Goal: Transaction & Acquisition: Purchase product/service

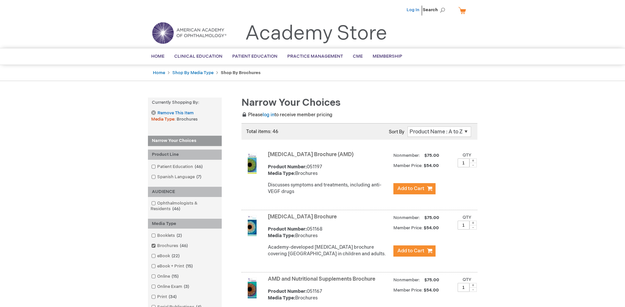
click at [417, 11] on link "Log In" at bounding box center [412, 9] width 13 height 5
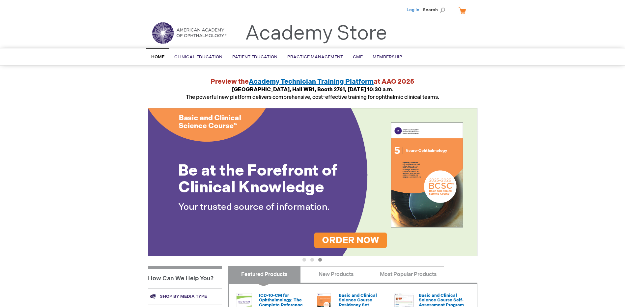
click at [416, 9] on link "Log In" at bounding box center [412, 9] width 13 height 5
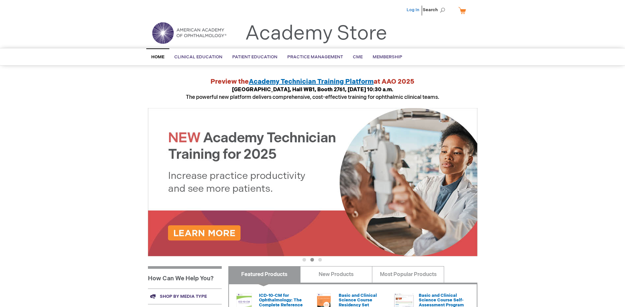
click at [408, 10] on link "Log In" at bounding box center [412, 9] width 13 height 5
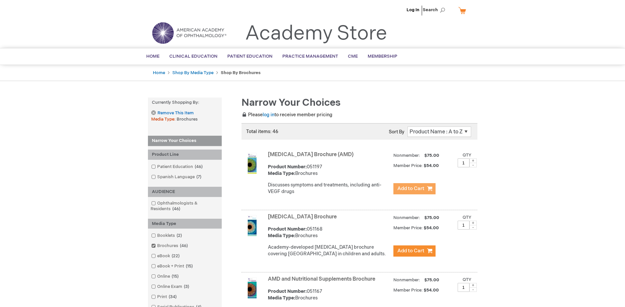
click at [405, 188] on span "Add to Cart" at bounding box center [410, 188] width 27 height 6
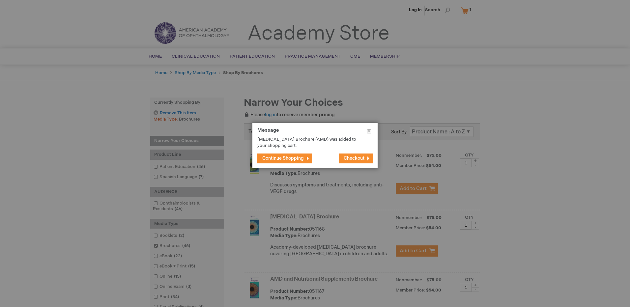
click at [297, 155] on button "Continue Shopping" at bounding box center [284, 158] width 55 height 10
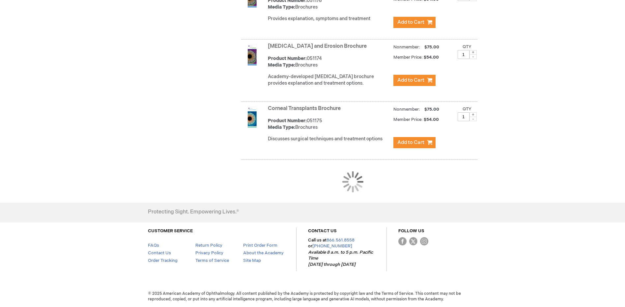
scroll to position [558, 0]
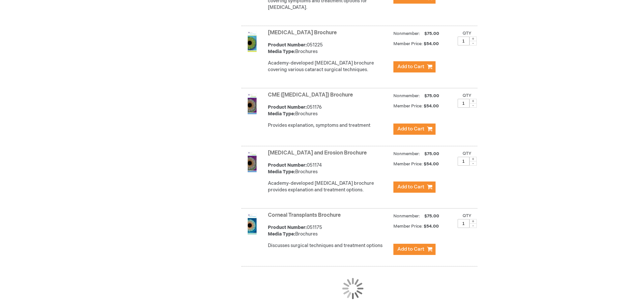
scroll to position [451, 0]
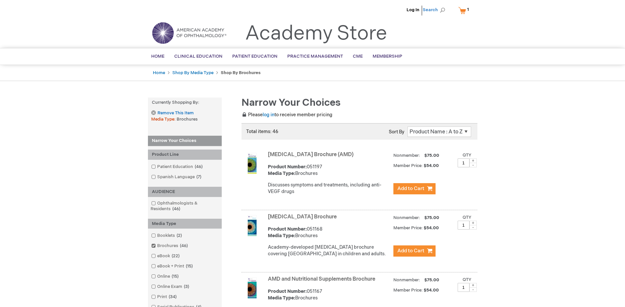
click at [434, 11] on span "Search" at bounding box center [435, 9] width 25 height 13
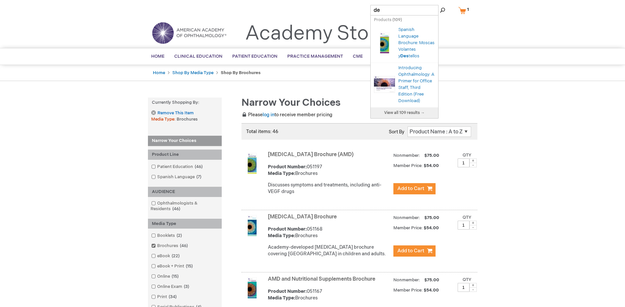
type input "d"
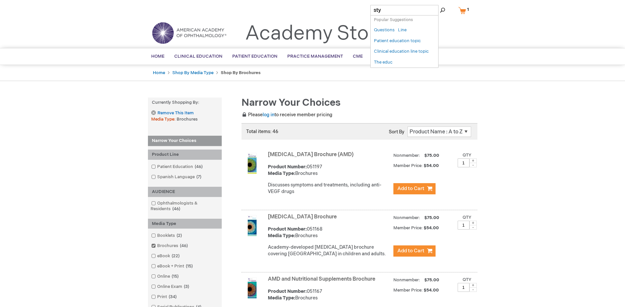
type input "stye"
click at [400, 38] on link "Stye and Chalazion Brochure" at bounding box center [420, 40] width 45 height 18
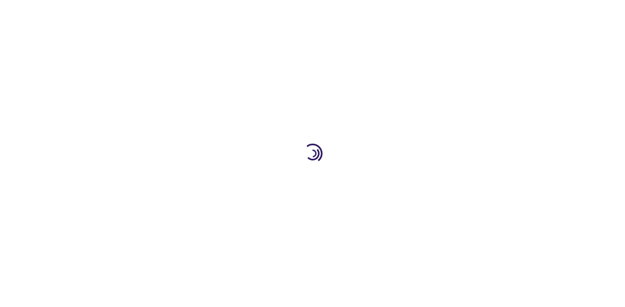
type input "1"
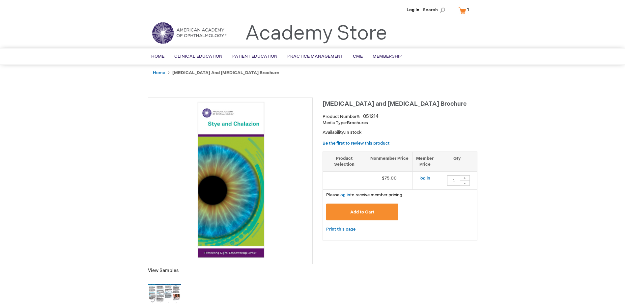
click at [367, 212] on span "Add to Cart" at bounding box center [362, 211] width 24 height 5
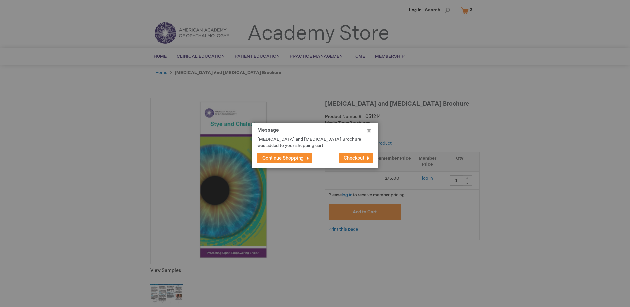
click at [287, 160] on span "Continue Shopping" at bounding box center [282, 158] width 41 height 6
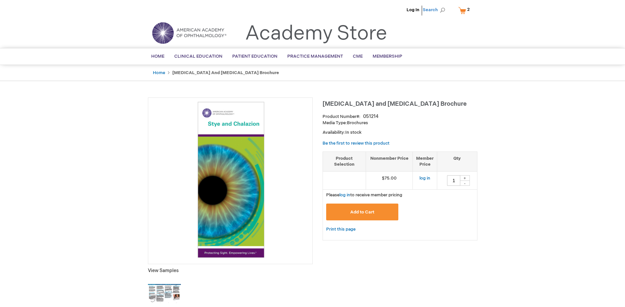
click at [436, 9] on span "Search" at bounding box center [435, 9] width 25 height 13
type input "dry"
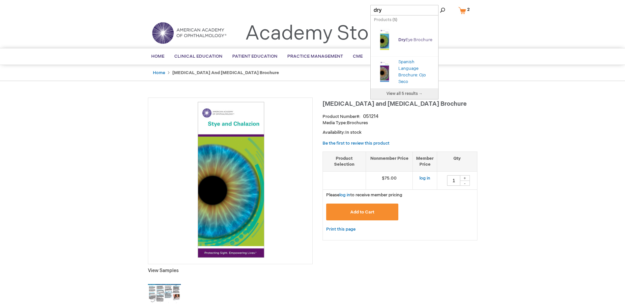
click at [413, 39] on link "Dry Eye Brochure" at bounding box center [415, 39] width 34 height 5
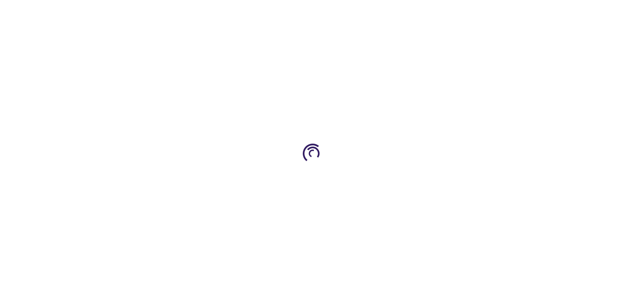
type input "1"
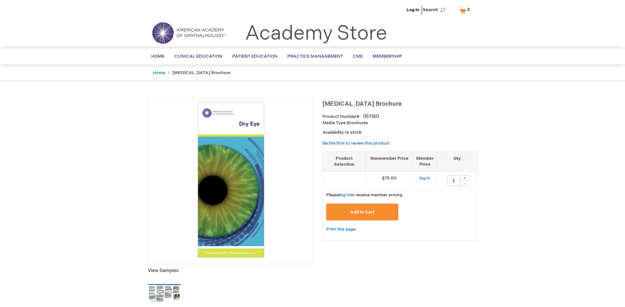
click at [368, 213] on span "Add to Cart" at bounding box center [362, 211] width 24 height 5
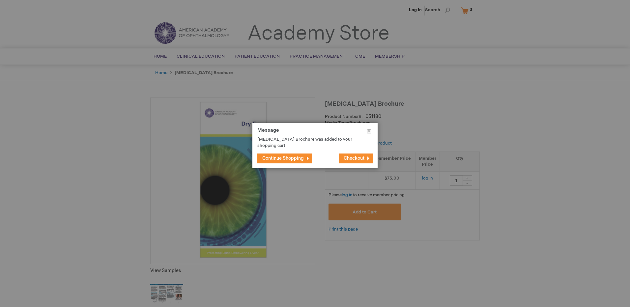
click at [297, 155] on span "Continue Shopping" at bounding box center [282, 158] width 41 height 6
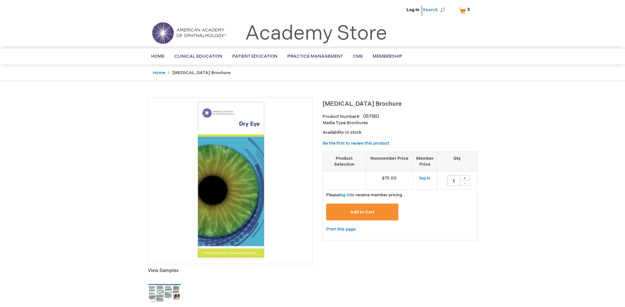
click at [435, 10] on span "Search" at bounding box center [435, 9] width 25 height 13
type input "floater"
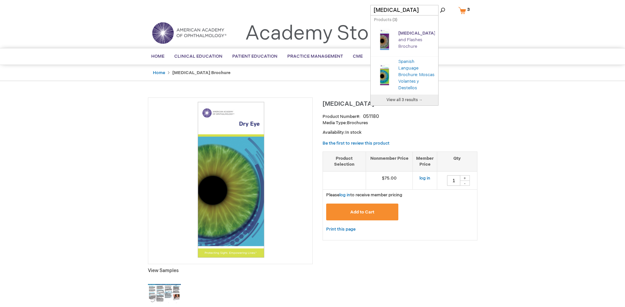
click at [405, 39] on link "Floater s and Flashes Brochure" at bounding box center [418, 40] width 40 height 18
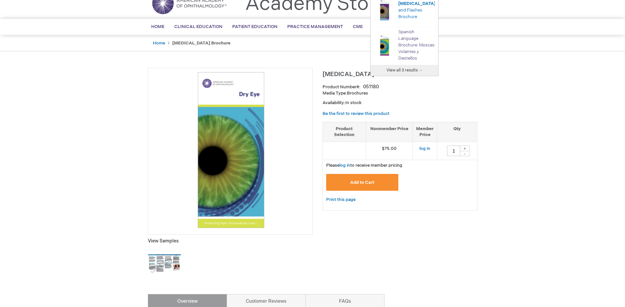
scroll to position [33, 0]
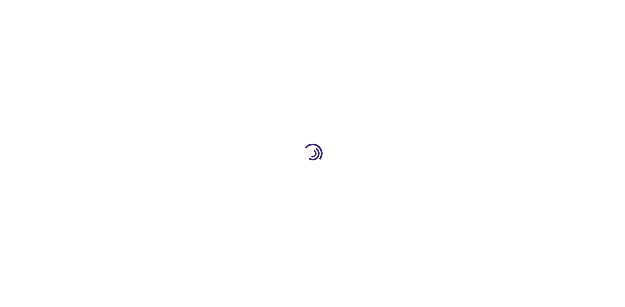
type input "1"
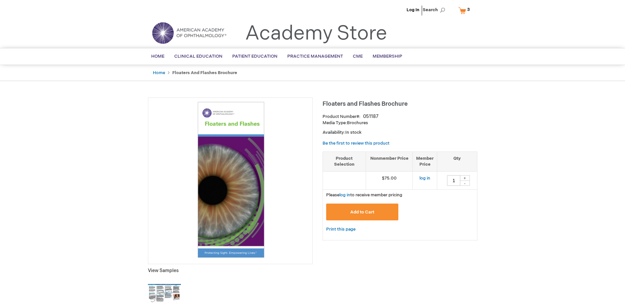
click at [371, 211] on span "Add to Cart" at bounding box center [362, 211] width 24 height 5
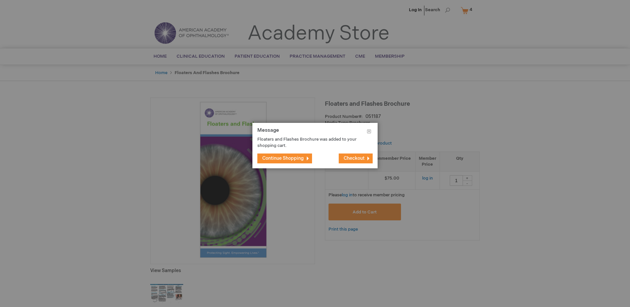
click at [299, 159] on span "Continue Shopping" at bounding box center [282, 158] width 41 height 6
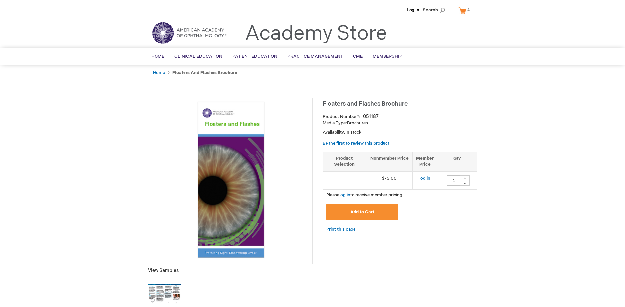
click at [463, 13] on link "My Cart 4 4 items" at bounding box center [465, 11] width 17 height 12
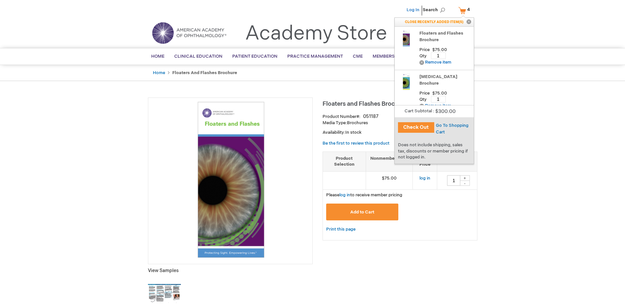
click at [410, 10] on link "Log In" at bounding box center [412, 9] width 13 height 5
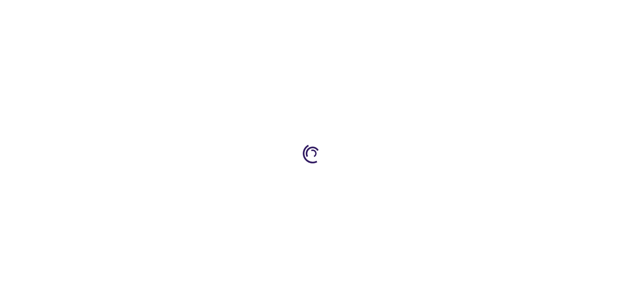
type input "1"
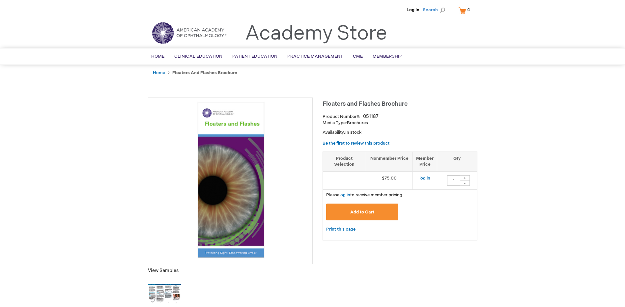
click at [430, 6] on span "Search" at bounding box center [435, 9] width 25 height 13
type input "des"
click at [440, 5] on button "Search" at bounding box center [442, 10] width 5 height 11
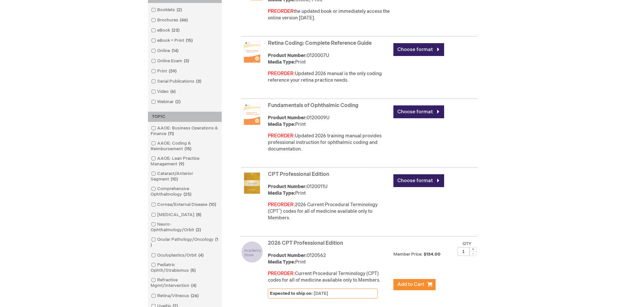
scroll to position [231, 0]
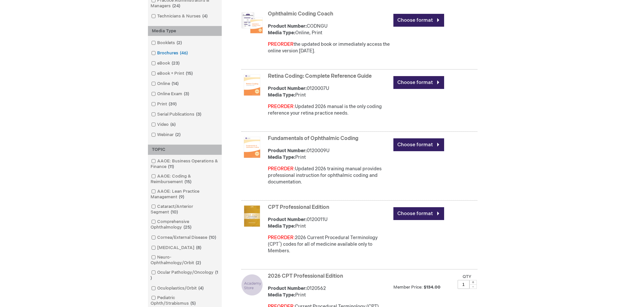
click at [157, 53] on span at bounding box center [157, 52] width 0 height 5
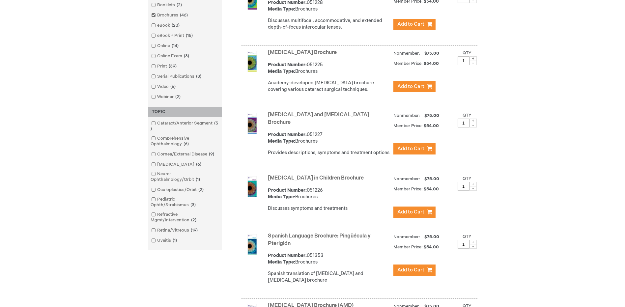
click at [154, 53] on link "Online Exam 3 items" at bounding box center [171, 56] width 42 height 6
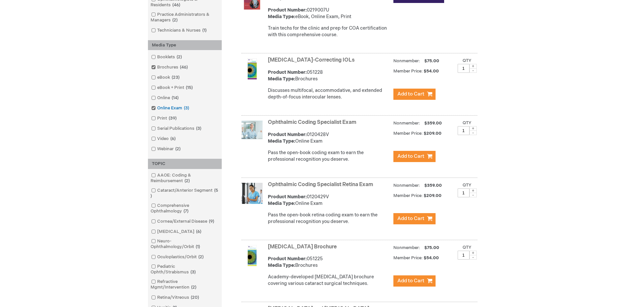
click at [157, 110] on span at bounding box center [157, 107] width 0 height 5
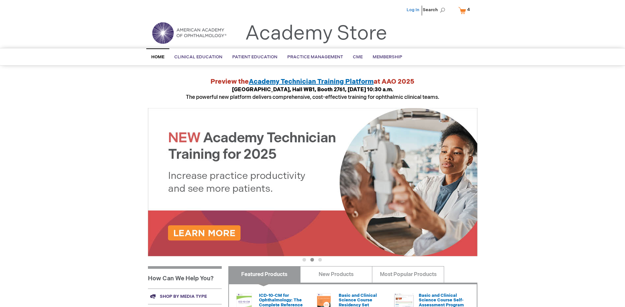
click at [416, 12] on link "Log In" at bounding box center [412, 9] width 13 height 5
